Goal: Task Accomplishment & Management: Complete application form

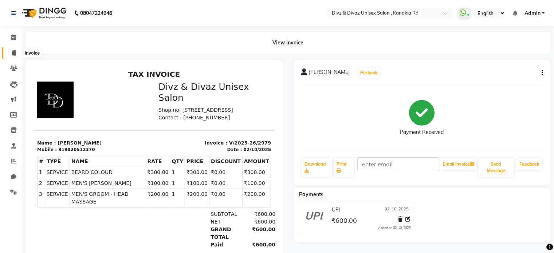
click at [12, 51] on icon at bounding box center [14, 52] width 4 height 5
select select "7588"
select select "service"
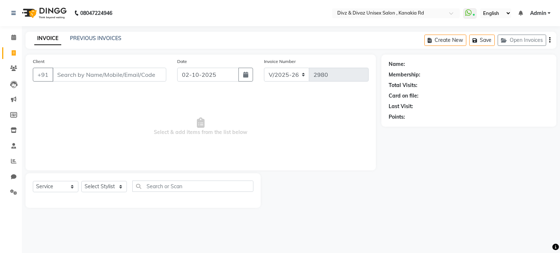
click at [62, 75] on input "Client" at bounding box center [109, 75] width 114 height 14
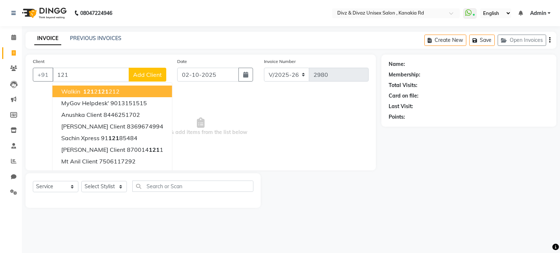
click at [86, 90] on span "121" at bounding box center [88, 91] width 11 height 7
type input "1212121212"
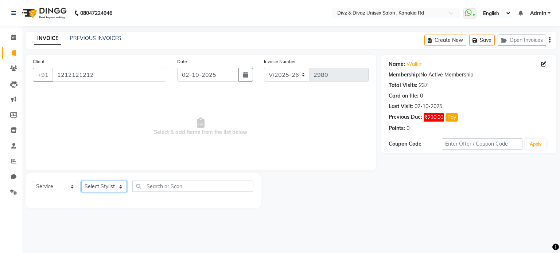
click at [108, 188] on select "Select Stylist [PERSON_NAME] Kailash [PERSON_NAME] Prem [PERSON_NAME]" at bounding box center [104, 186] width 46 height 11
select select "92008"
click at [81, 182] on select "Select Stylist [PERSON_NAME] Kailash [PERSON_NAME] Prem [PERSON_NAME]" at bounding box center [104, 186] width 46 height 11
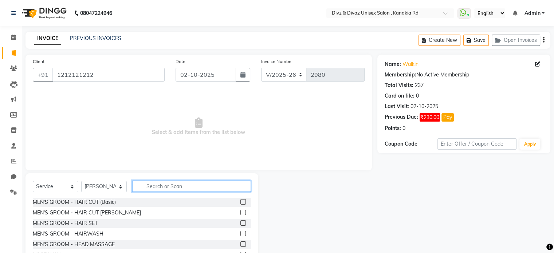
click at [189, 185] on input "text" at bounding box center [191, 186] width 119 height 11
type input "beard"
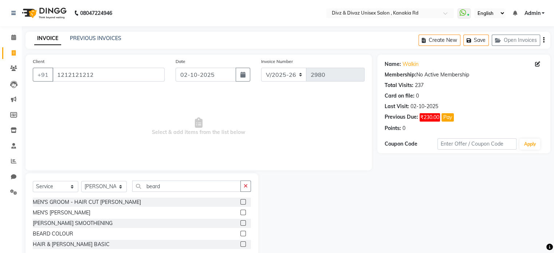
click at [244, 212] on label at bounding box center [243, 212] width 5 height 5
click at [244, 212] on input "checkbox" at bounding box center [243, 213] width 5 height 5
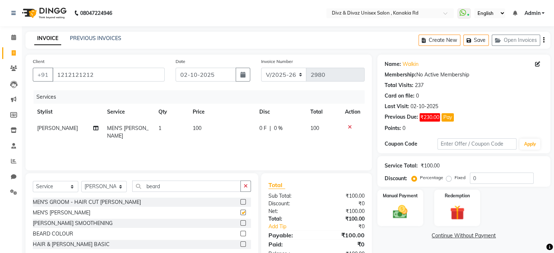
checkbox input "false"
click at [204, 126] on td "100" at bounding box center [221, 132] width 67 height 24
select select "92008"
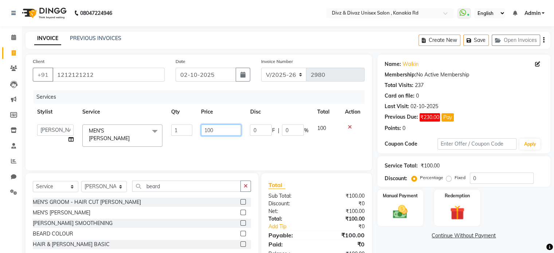
click at [218, 131] on input "100" at bounding box center [221, 130] width 40 height 11
type input "1"
type input "80"
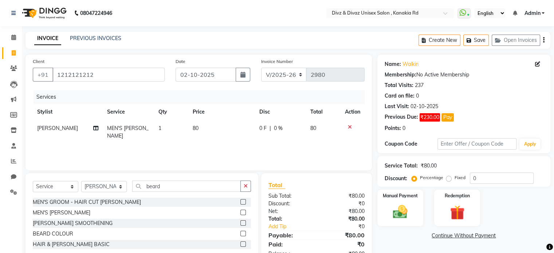
click at [321, 129] on td "80" at bounding box center [323, 132] width 35 height 24
select select "92008"
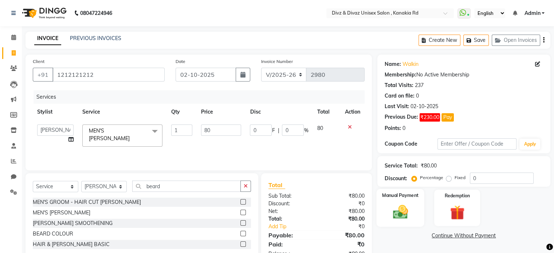
click at [397, 215] on img at bounding box center [400, 212] width 24 height 17
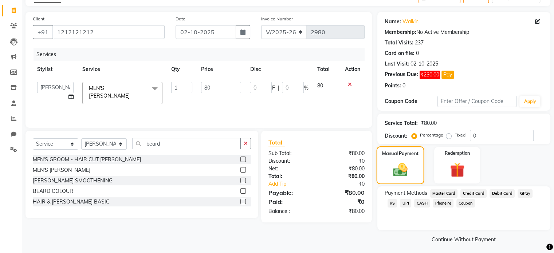
scroll to position [44, 0]
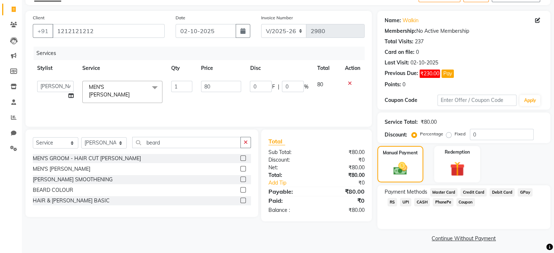
click at [400, 203] on span "UPI" at bounding box center [405, 202] width 11 height 8
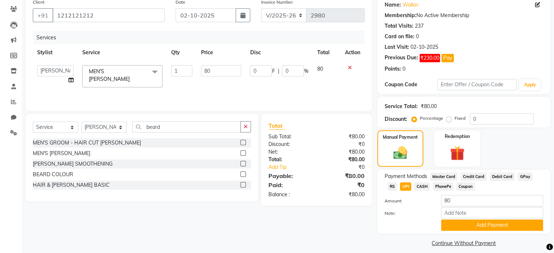
scroll to position [67, 0]
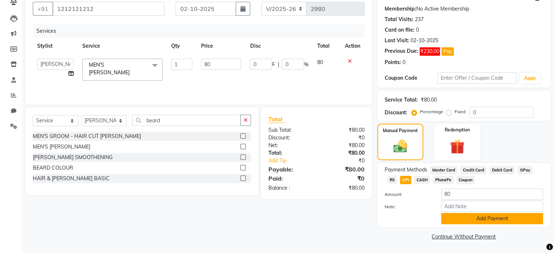
click at [452, 220] on button "Add Payment" at bounding box center [492, 218] width 102 height 11
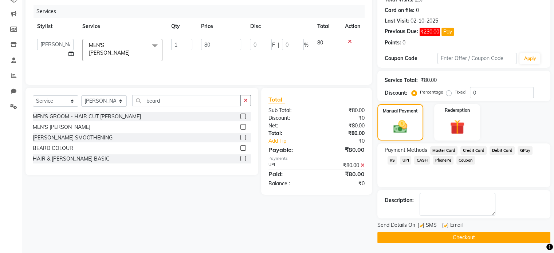
scroll to position [86, 0]
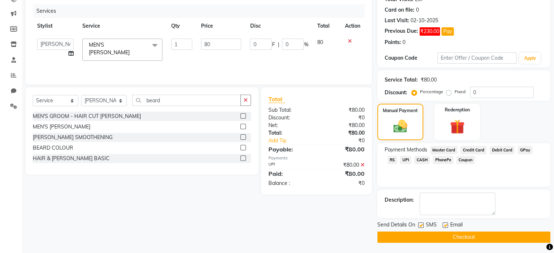
click at [458, 237] on button "Checkout" at bounding box center [464, 237] width 173 height 11
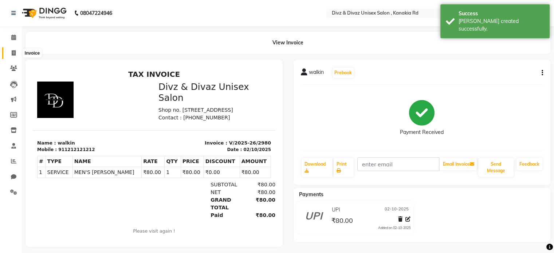
click at [14, 53] on icon at bounding box center [14, 52] width 4 height 5
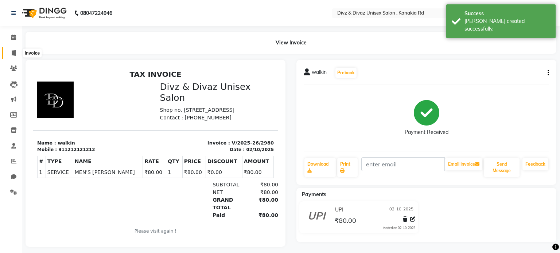
select select "7588"
select select "service"
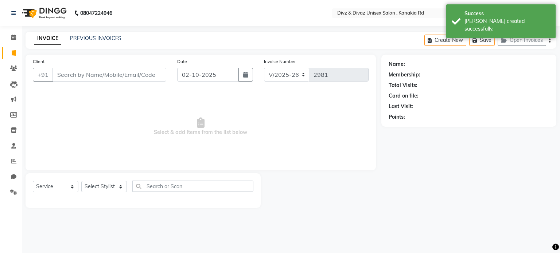
click at [60, 77] on input "Client" at bounding box center [109, 75] width 114 height 14
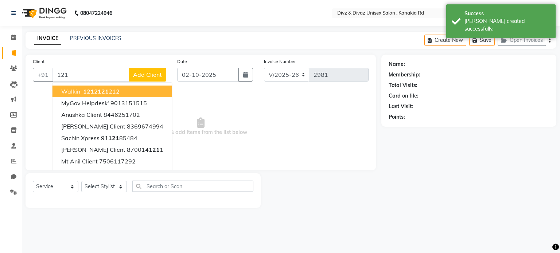
click at [96, 92] on ngb-highlight "121 2 121 212" at bounding box center [101, 91] width 38 height 7
type input "1212121212"
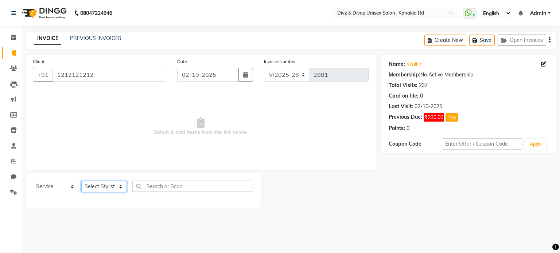
click at [117, 188] on select "Select Stylist [PERSON_NAME] Kailash [PERSON_NAME] Prem [PERSON_NAME]" at bounding box center [104, 186] width 46 height 11
select select "92008"
click at [81, 182] on select "Select Stylist [PERSON_NAME] Kailash [PERSON_NAME] Prem [PERSON_NAME]" at bounding box center [104, 186] width 46 height 11
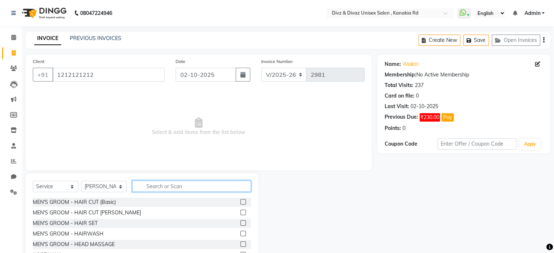
click at [170, 186] on input "text" at bounding box center [191, 186] width 119 height 11
type input "beard"
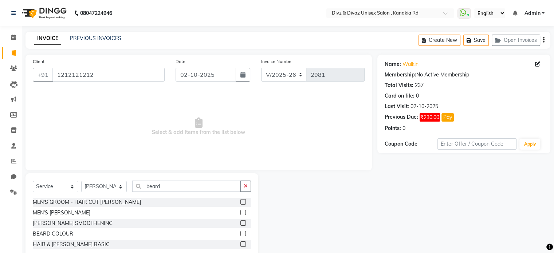
click at [244, 212] on label at bounding box center [243, 212] width 5 height 5
click at [244, 212] on input "checkbox" at bounding box center [243, 213] width 5 height 5
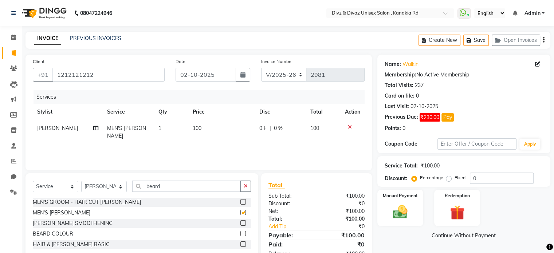
checkbox input "false"
click at [203, 127] on td "100" at bounding box center [221, 132] width 67 height 24
select select "92008"
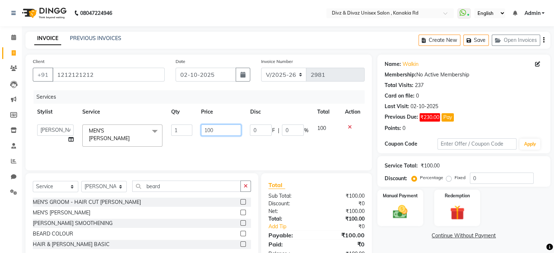
click at [223, 132] on input "100" at bounding box center [221, 130] width 40 height 11
type input "1"
type input "80"
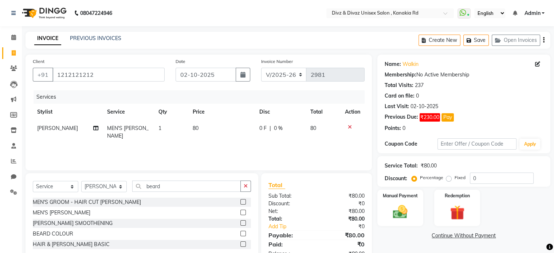
click at [322, 128] on td "80" at bounding box center [323, 132] width 35 height 24
select select "92008"
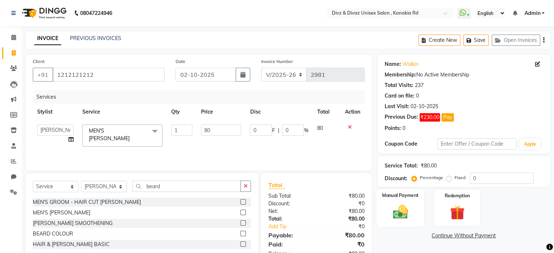
click at [391, 198] on label "Manual Payment" at bounding box center [400, 195] width 36 height 7
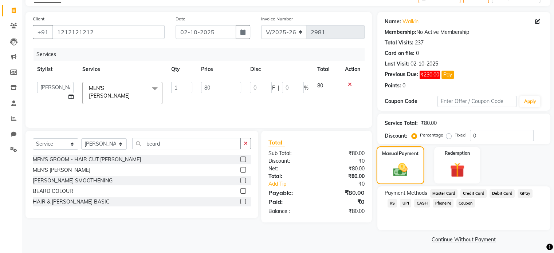
scroll to position [44, 0]
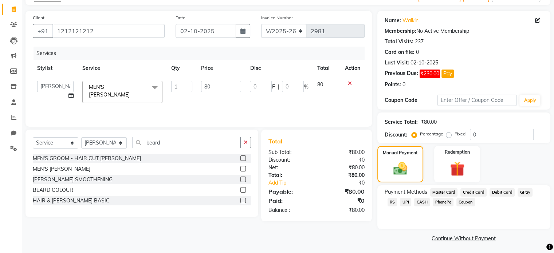
click at [415, 202] on span "CASH" at bounding box center [423, 202] width 16 height 8
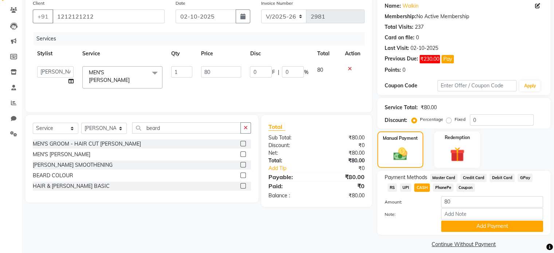
scroll to position [67, 0]
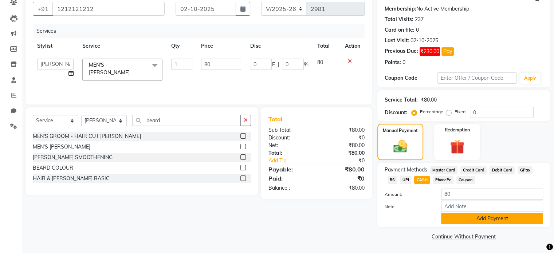
click at [459, 217] on button "Add Payment" at bounding box center [492, 218] width 102 height 11
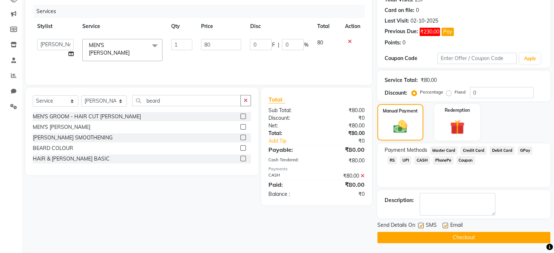
scroll to position [86, 0]
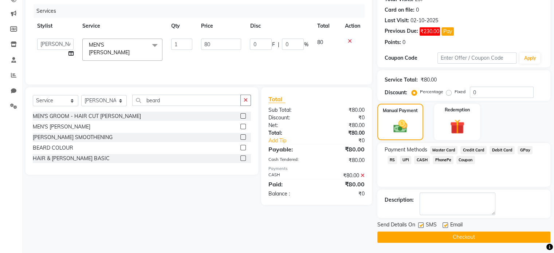
click at [471, 236] on button "Checkout" at bounding box center [464, 237] width 173 height 11
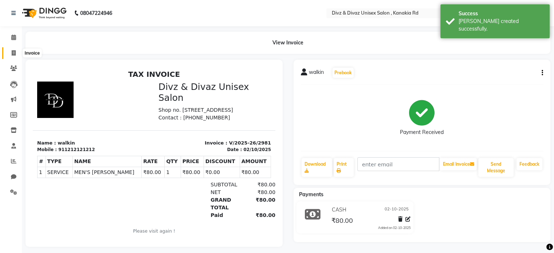
click at [13, 52] on icon at bounding box center [14, 52] width 4 height 5
select select "service"
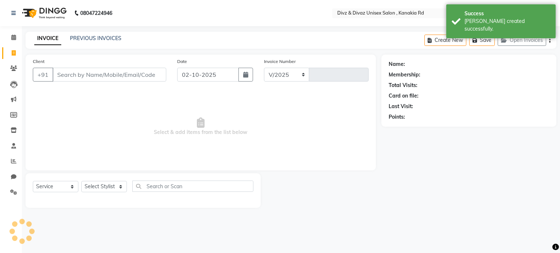
select select "7588"
type input "2982"
